Goal: Use online tool/utility: Utilize a website feature to perform a specific function

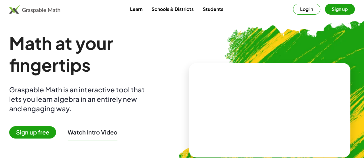
click at [208, 2] on div "Learn Schools & Districts Students Log in Sign up" at bounding box center [182, 9] width 364 height 18
click at [209, 7] on link "Students" at bounding box center [213, 9] width 30 height 11
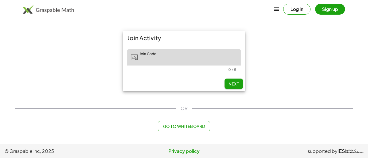
click at [178, 122] on button "Go to Whiteboard" at bounding box center [184, 126] width 52 height 10
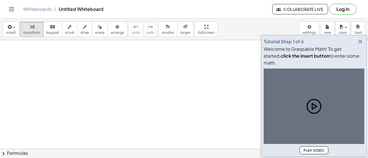
scroll to position [28, 0]
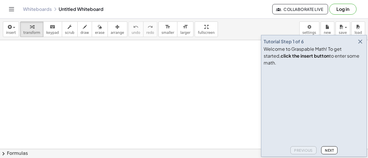
drag, startPoint x: 13, startPoint y: 100, endPoint x: 126, endPoint y: 72, distance: 117.1
click at [126, 72] on div at bounding box center [184, 140] width 368 height 256
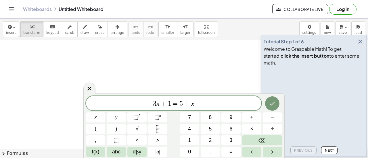
click at [126, 72] on div at bounding box center [184, 140] width 368 height 256
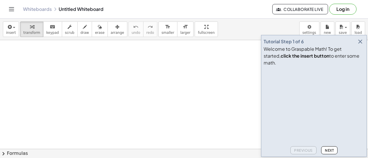
click at [126, 72] on div at bounding box center [184, 140] width 368 height 256
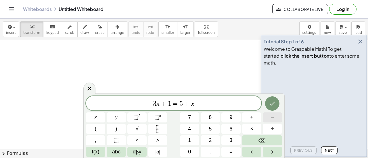
drag, startPoint x: 133, startPoint y: 74, endPoint x: 281, endPoint y: 118, distance: 153.6
click at [281, 118] on body "Graspable Math Activities Get Started Activity Bank Assigned Work Classes White…" at bounding box center [184, 79] width 368 height 158
click at [216, 111] on div "3 x + 1 = 5 + x ​ x y ⬚ 2 ⬚ n 7 8 9 + – ( ) √ 4 5 6 × ÷ , ⬚ < > 1 2 3 f(x) abc …" at bounding box center [184, 126] width 196 height 61
click at [217, 103] on span "3 x + 1 = 5 + x" at bounding box center [173, 104] width 175 height 8
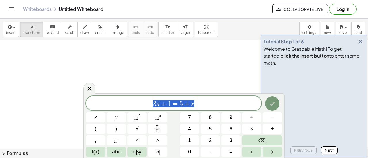
drag, startPoint x: 217, startPoint y: 103, endPoint x: 42, endPoint y: 114, distance: 175.4
click at [42, 114] on body "Graspable Math Activities Get Started Activity Bank Assigned Work Classes White…" at bounding box center [184, 79] width 368 height 158
click at [231, 56] on div at bounding box center [184, 140] width 368 height 256
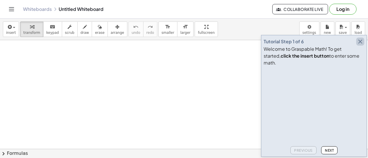
click at [359, 45] on icon "button" at bounding box center [360, 41] width 7 height 7
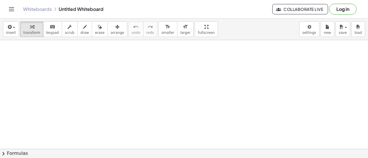
click at [153, 88] on div at bounding box center [184, 140] width 368 height 256
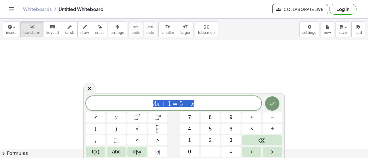
drag, startPoint x: 201, startPoint y: 104, endPoint x: 148, endPoint y: 110, distance: 52.9
click at [148, 110] on div "******** 3 x + 1 = 5 + x" at bounding box center [173, 103] width 175 height 14
click at [204, 100] on span "3 x + 1 = 5 + x ​" at bounding box center [173, 104] width 175 height 8
drag, startPoint x: 204, startPoint y: 100, endPoint x: 85, endPoint y: 122, distance: 121.2
click at [85, 122] on div "******** 3 x + 1 = 5 + x x y ⬚ 2 ⬚ n 7 8 9 + – ( ) √ 4 5 6 × ÷ , ⬚ < > 1 2 3 f(…" at bounding box center [183, 126] width 201 height 65
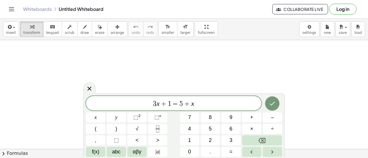
click at [200, 115] on div "3 x + 1 = 5 + x x y ⬚ 2 ⬚ n 7 8 9 + – ( ) √ 4 5 6 × ÷ , ⬚ < > 1 2 3 f(x) abc αβ…" at bounding box center [184, 126] width 196 height 61
click at [160, 141] on button ">" at bounding box center [157, 141] width 19 height 10
click at [206, 133] on button "5" at bounding box center [210, 129] width 19 height 10
click at [252, 136] on button "Backspace" at bounding box center [262, 141] width 40 height 10
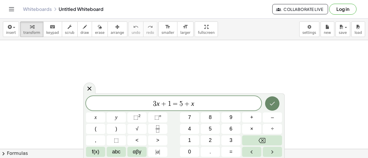
click at [273, 102] on icon "Done" at bounding box center [272, 103] width 7 height 7
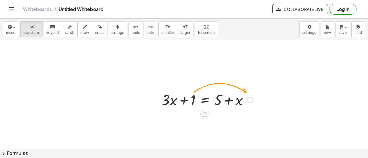
click at [173, 106] on div at bounding box center [207, 100] width 97 height 20
click at [188, 90] on div at bounding box center [207, 100] width 97 height 20
drag, startPoint x: 191, startPoint y: 97, endPoint x: 226, endPoint y: 100, distance: 35.5
click at [226, 100] on div at bounding box center [207, 100] width 97 height 20
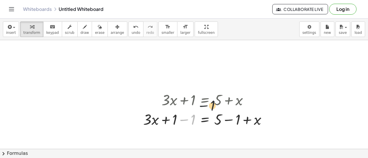
drag, startPoint x: 180, startPoint y: 122, endPoint x: 225, endPoint y: 96, distance: 51.8
click at [205, 100] on div "+ · 3 · x + 1 = + 5 + x − 1 + · 3 · x = + 5 + x + 1 − 1 − 1" at bounding box center [205, 100] width 0 height 0
click at [182, 125] on div at bounding box center [207, 120] width 134 height 20
click at [168, 123] on div at bounding box center [216, 120] width 115 height 20
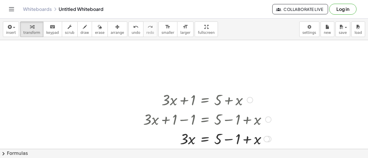
click at [196, 117] on div at bounding box center [207, 120] width 134 height 20
click at [185, 135] on div at bounding box center [207, 139] width 134 height 20
click at [221, 137] on div at bounding box center [207, 139] width 134 height 20
click at [233, 138] on div at bounding box center [207, 139] width 134 height 20
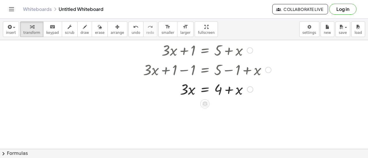
scroll to position [78, 0]
drag, startPoint x: 217, startPoint y: 89, endPoint x: 235, endPoint y: 93, distance: 18.1
click at [235, 93] on div at bounding box center [207, 89] width 134 height 20
drag, startPoint x: 240, startPoint y: 92, endPoint x: 187, endPoint y: 106, distance: 54.4
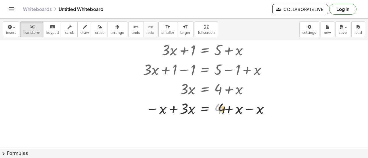
drag, startPoint x: 222, startPoint y: 111, endPoint x: 240, endPoint y: 111, distance: 18.4
click at [240, 111] on div at bounding box center [207, 109] width 134 height 20
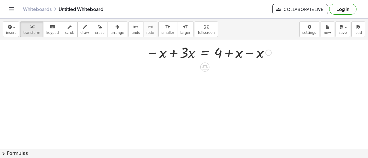
scroll to position [138, 0]
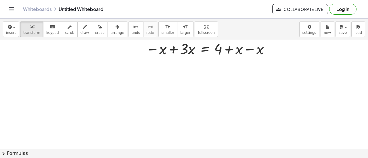
drag, startPoint x: 156, startPoint y: 137, endPoint x: 169, endPoint y: 78, distance: 59.9
click at [169, 78] on div at bounding box center [184, 31] width 368 height 256
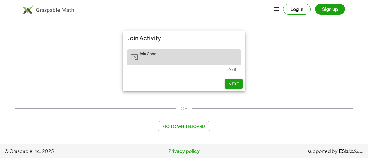
click at [179, 131] on button "Go to Whiteboard" at bounding box center [184, 126] width 52 height 10
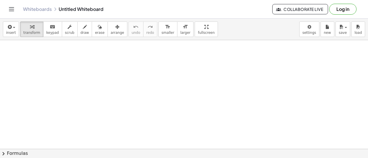
click at [184, 129] on div at bounding box center [184, 149] width 368 height 219
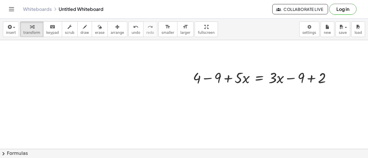
scroll to position [64, 0]
drag, startPoint x: 368, startPoint y: 120, endPoint x: 119, endPoint y: 106, distance: 249.1
click at [119, 106] on div at bounding box center [184, 86] width 368 height 219
drag, startPoint x: 172, startPoint y: 75, endPoint x: 114, endPoint y: 77, distance: 58.7
click at [114, 77] on div at bounding box center [184, 86] width 368 height 219
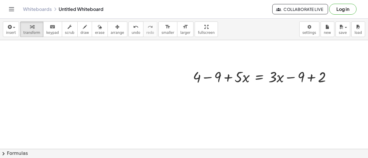
drag, startPoint x: 260, startPoint y: 89, endPoint x: 195, endPoint y: 95, distance: 65.3
click at [195, 95] on div "+ 4 − 9 + · 5 · x = + · 3 · x − 9 + 2" at bounding box center [184, 86] width 368 height 219
click at [233, 88] on div at bounding box center [184, 86] width 368 height 219
click at [229, 74] on div at bounding box center [264, 77] width 149 height 20
drag, startPoint x: 331, startPoint y: 76, endPoint x: 150, endPoint y: 97, distance: 181.8
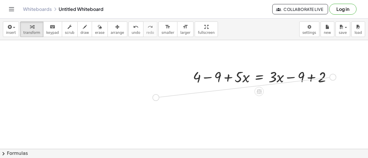
click at [150, 97] on div "+ 4 − 9 + · 5 · x = + · 3 · x − 9 + 2" at bounding box center [184, 86] width 368 height 219
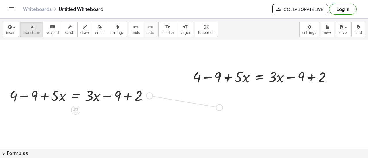
drag, startPoint x: 147, startPoint y: 96, endPoint x: 218, endPoint y: 108, distance: 72.6
click at [218, 108] on div "+ 4 − 9 + · 5 · x = + · 3 · x − 9 + 2 + 4 − 9 + · 5 · x = + · 3 · x − 9 + 2" at bounding box center [184, 86] width 368 height 219
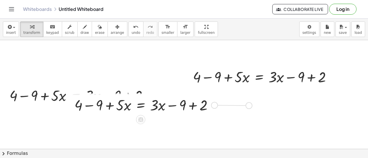
drag, startPoint x: 214, startPoint y: 106, endPoint x: 251, endPoint y: 107, distance: 36.8
click at [251, 107] on div "+ 4 − 9 + · 5 · x = + · 3 · x − 9 + 2 + 4 − 9 + · 5 · x = + · 3 · x − 9 + 2 + 4…" at bounding box center [184, 86] width 368 height 219
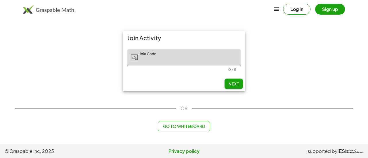
click at [173, 124] on button "Go to Whiteboard" at bounding box center [184, 126] width 52 height 10
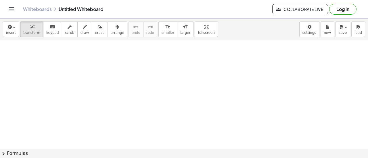
click at [138, 151] on button "chevron_right Formulas" at bounding box center [184, 153] width 368 height 9
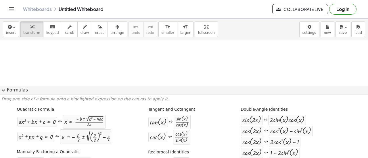
click at [129, 78] on div at bounding box center [184, 149] width 368 height 219
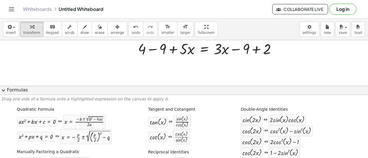
click at [3, 91] on span "expand_more" at bounding box center [3, 90] width 7 height 7
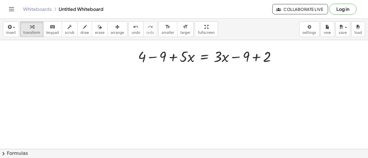
scroll to position [33, 0]
click at [264, 62] on div at bounding box center [209, 57] width 149 height 20
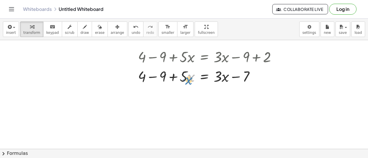
click at [189, 79] on div at bounding box center [209, 76] width 149 height 20
drag, startPoint x: 176, startPoint y: 78, endPoint x: 202, endPoint y: 80, distance: 26.2
click at [202, 80] on div at bounding box center [209, 76] width 149 height 20
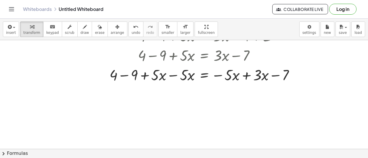
scroll to position [55, 0]
click at [156, 81] on div at bounding box center [204, 75] width 195 height 20
click at [166, 79] on div at bounding box center [204, 75] width 195 height 20
click at [174, 76] on div at bounding box center [204, 75] width 195 height 20
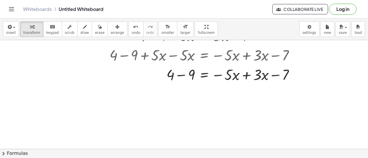
scroll to position [76, 0]
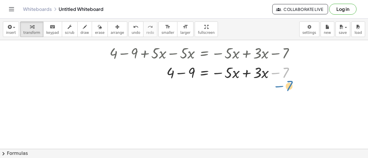
drag, startPoint x: 284, startPoint y: 73, endPoint x: 287, endPoint y: 84, distance: 11.1
click at [191, 70] on div at bounding box center [204, 73] width 195 height 20
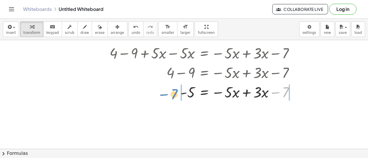
drag, startPoint x: 285, startPoint y: 93, endPoint x: 168, endPoint y: 95, distance: 116.2
click at [168, 95] on div at bounding box center [204, 92] width 195 height 20
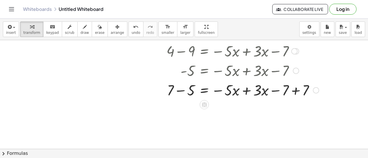
scroll to position [98, 0]
click at [293, 91] on div at bounding box center [214, 90] width 215 height 20
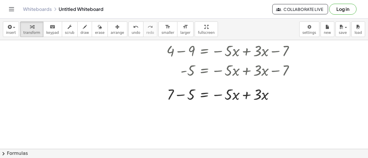
scroll to position [115, 0]
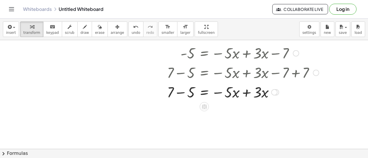
click at [183, 90] on div at bounding box center [214, 92] width 215 height 20
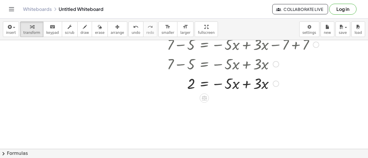
scroll to position [144, 0]
click at [250, 85] on div at bounding box center [214, 83] width 215 height 20
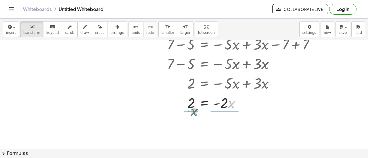
drag, startPoint x: 231, startPoint y: 103, endPoint x: 191, endPoint y: 111, distance: 40.6
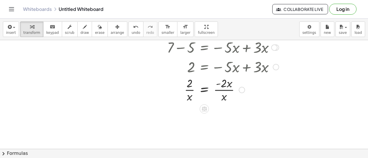
scroll to position [169, 0]
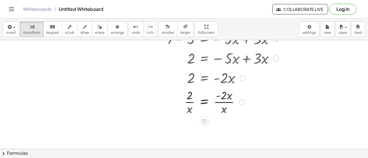
click at [228, 108] on div at bounding box center [214, 101] width 215 height 29
click at [229, 99] on div at bounding box center [214, 101] width 215 height 29
click at [188, 100] on div at bounding box center [214, 101] width 215 height 29
click at [223, 112] on div at bounding box center [214, 101] width 215 height 29
drag, startPoint x: 223, startPoint y: 115, endPoint x: 225, endPoint y: 101, distance: 14.5
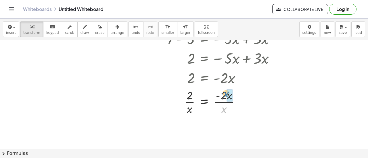
click at [225, 101] on div at bounding box center [214, 101] width 215 height 29
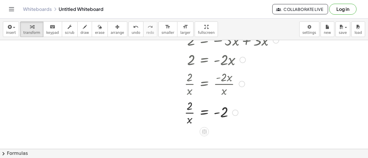
scroll to position [191, 0]
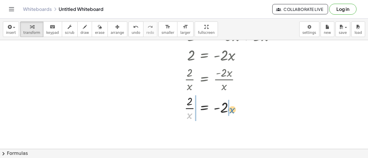
drag, startPoint x: 190, startPoint y: 115, endPoint x: 232, endPoint y: 109, distance: 42.4
click at [232, 109] on div at bounding box center [214, 107] width 215 height 29
drag, startPoint x: 193, startPoint y: 106, endPoint x: 179, endPoint y: 113, distance: 15.3
click at [179, 113] on div at bounding box center [214, 107] width 215 height 29
drag, startPoint x: 192, startPoint y: 120, endPoint x: 167, endPoint y: 108, distance: 27.5
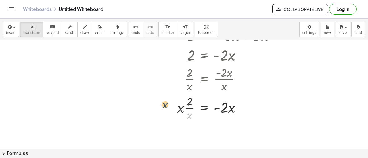
click at [167, 108] on div at bounding box center [214, 107] width 215 height 29
click at [178, 108] on div at bounding box center [214, 107] width 215 height 29
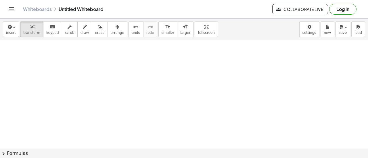
scroll to position [488, 0]
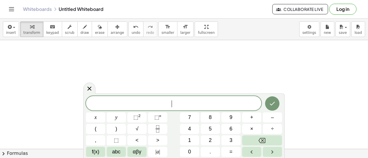
click at [158, 97] on div "​" at bounding box center [173, 103] width 175 height 14
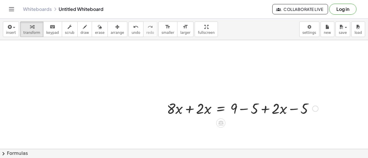
click at [251, 113] on div at bounding box center [242, 109] width 157 height 20
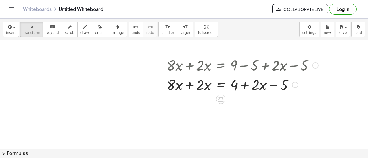
scroll to position [532, 0]
click at [272, 83] on div at bounding box center [242, 84] width 157 height 20
click at [193, 85] on div at bounding box center [242, 84] width 157 height 20
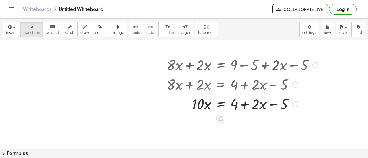
click at [263, 103] on div at bounding box center [242, 104] width 157 height 20
click at [238, 103] on div at bounding box center [242, 104] width 157 height 20
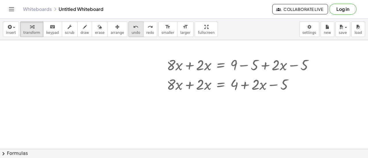
click at [132, 31] on span "undo" at bounding box center [136, 33] width 9 height 4
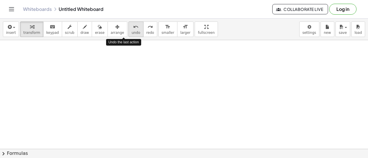
click at [132, 31] on span "undo" at bounding box center [136, 33] width 9 height 4
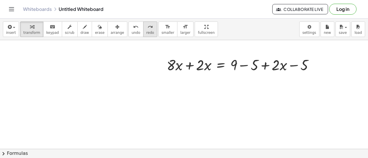
click at [143, 30] on button "redo redo" at bounding box center [150, 30] width 14 height 16
